Goal: Task Accomplishment & Management: Manage account settings

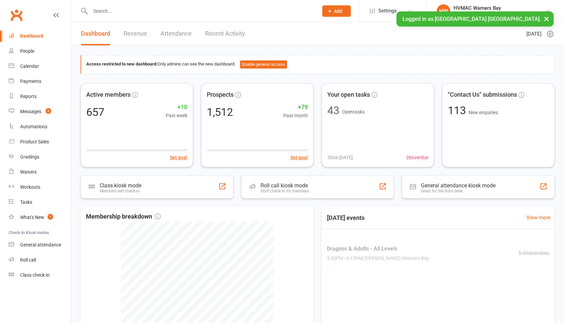
click at [104, 12] on input "text" at bounding box center [200, 10] width 225 height 9
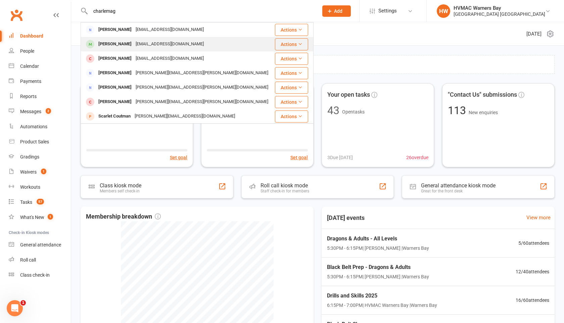
type input "charlemag"
click at [106, 41] on div "[PERSON_NAME]" at bounding box center [114, 44] width 37 height 10
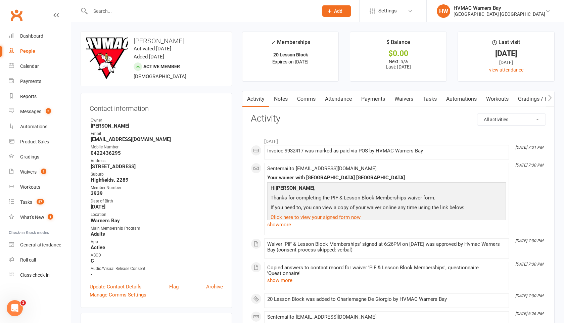
click at [549, 100] on icon "button" at bounding box center [550, 97] width 4 height 6
click at [538, 99] on link "Mobile App" at bounding box center [545, 98] width 36 height 15
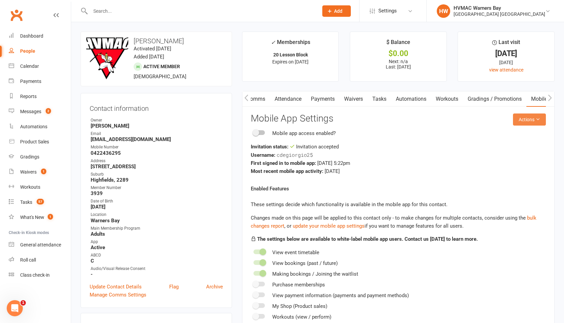
click at [518, 121] on button "Actions" at bounding box center [529, 120] width 33 height 12
click at [499, 164] on link "Reset password" at bounding box center [512, 161] width 66 height 13
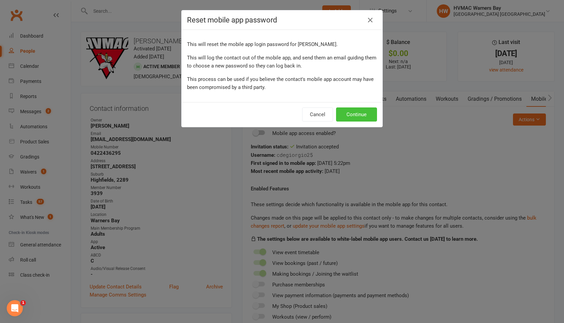
click at [359, 115] on button "Continue" at bounding box center [356, 114] width 41 height 14
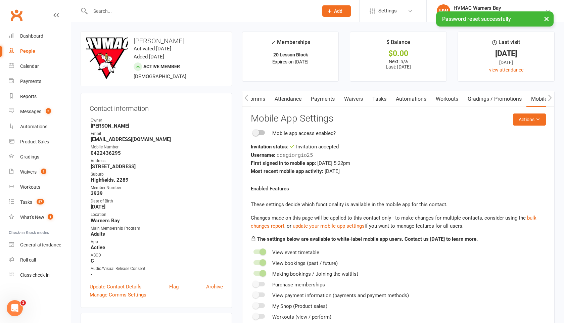
click at [543, 20] on button "×" at bounding box center [547, 18] width 12 height 14
